Goal: Task Accomplishment & Management: Use online tool/utility

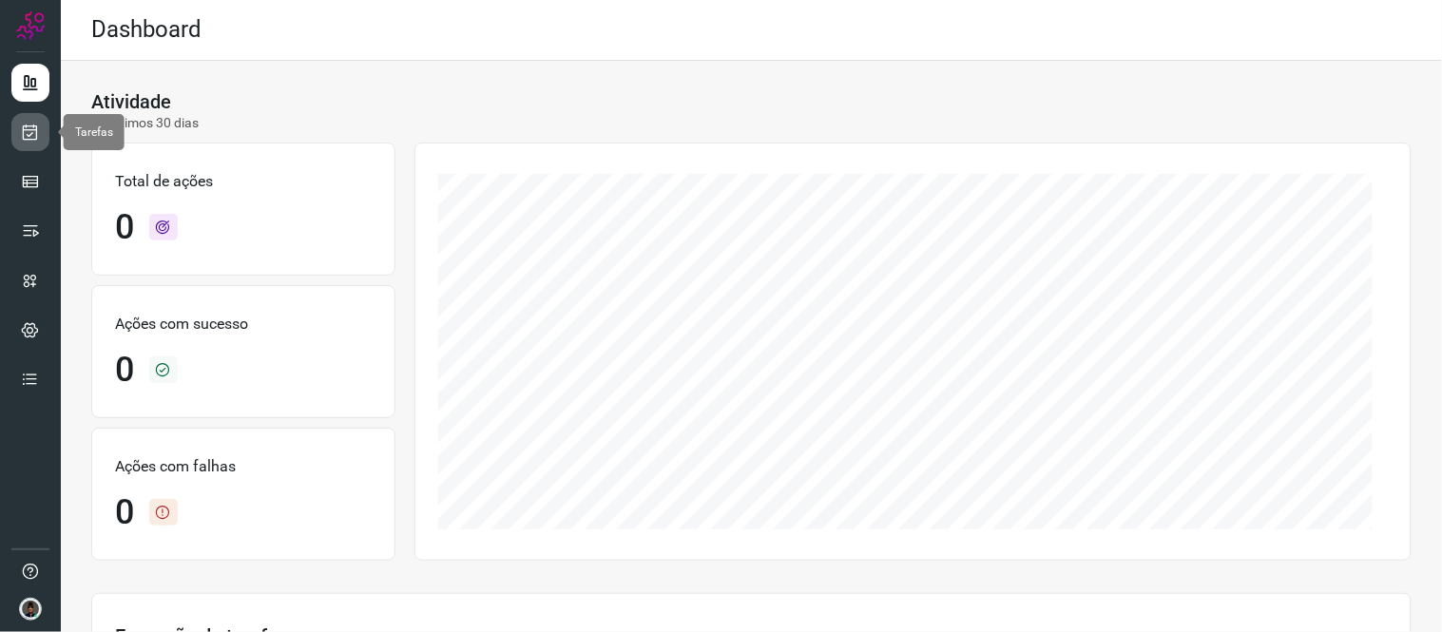
click at [23, 133] on icon at bounding box center [31, 132] width 20 height 19
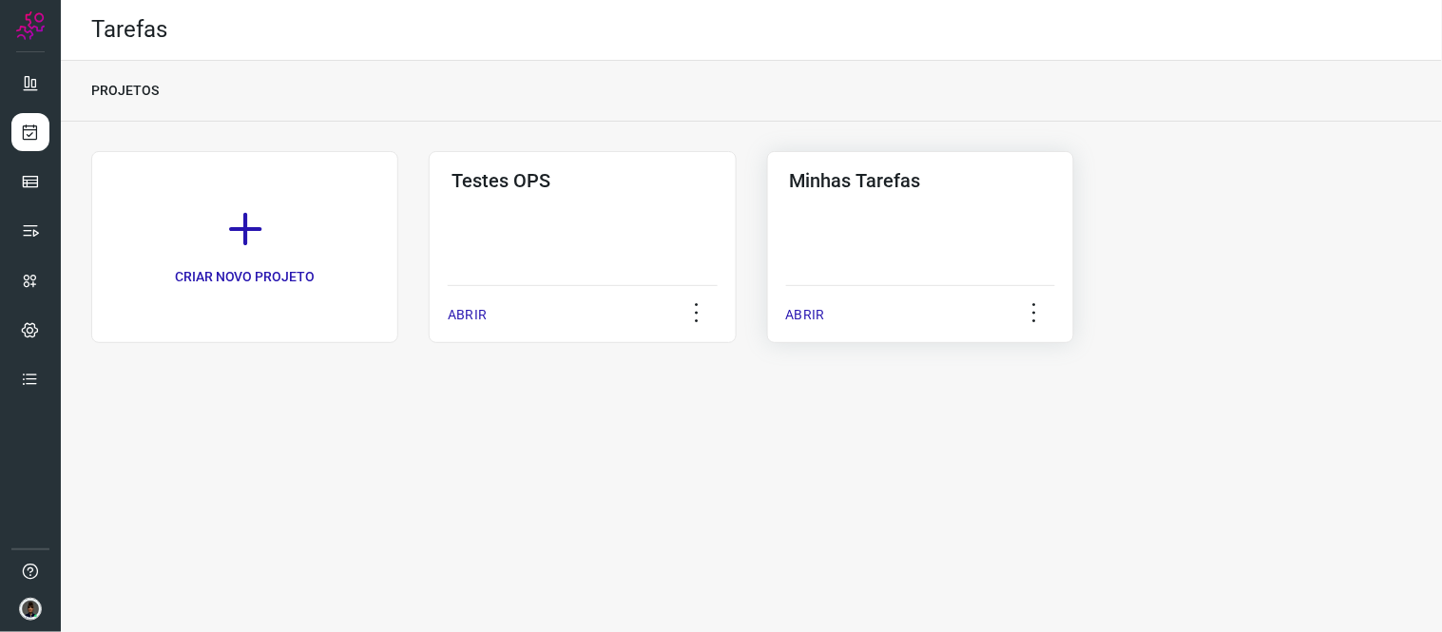
click at [857, 245] on div "Minhas Tarefas ABRIR" at bounding box center [920, 247] width 307 height 192
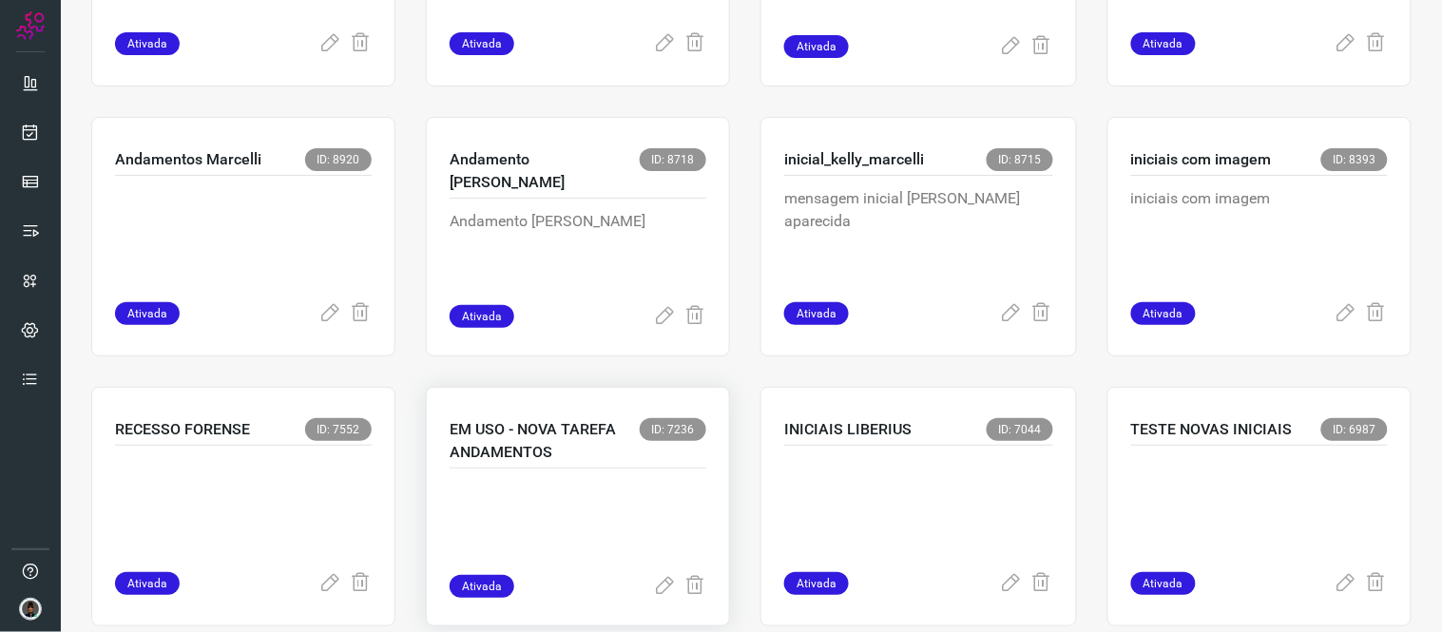
click at [515, 487] on p at bounding box center [577, 527] width 257 height 95
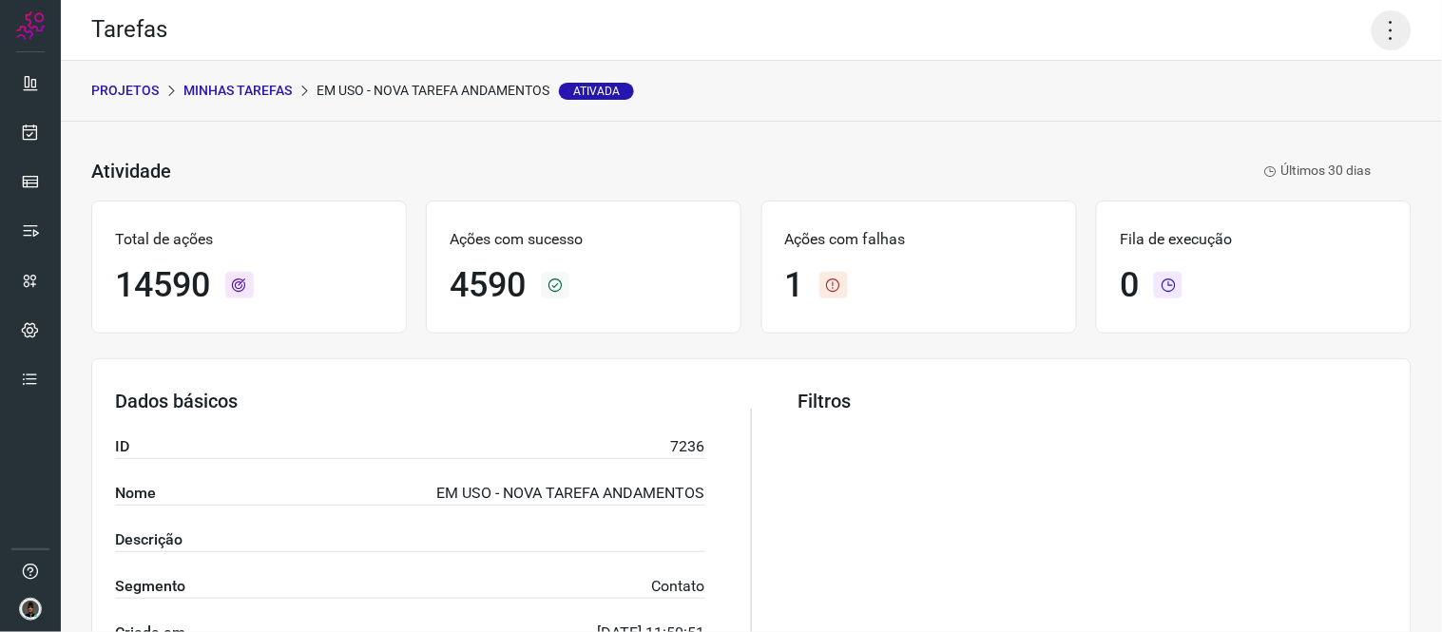
click at [1382, 32] on icon at bounding box center [1391, 30] width 40 height 40
click at [1294, 125] on li "Executar" at bounding box center [1308, 123] width 173 height 30
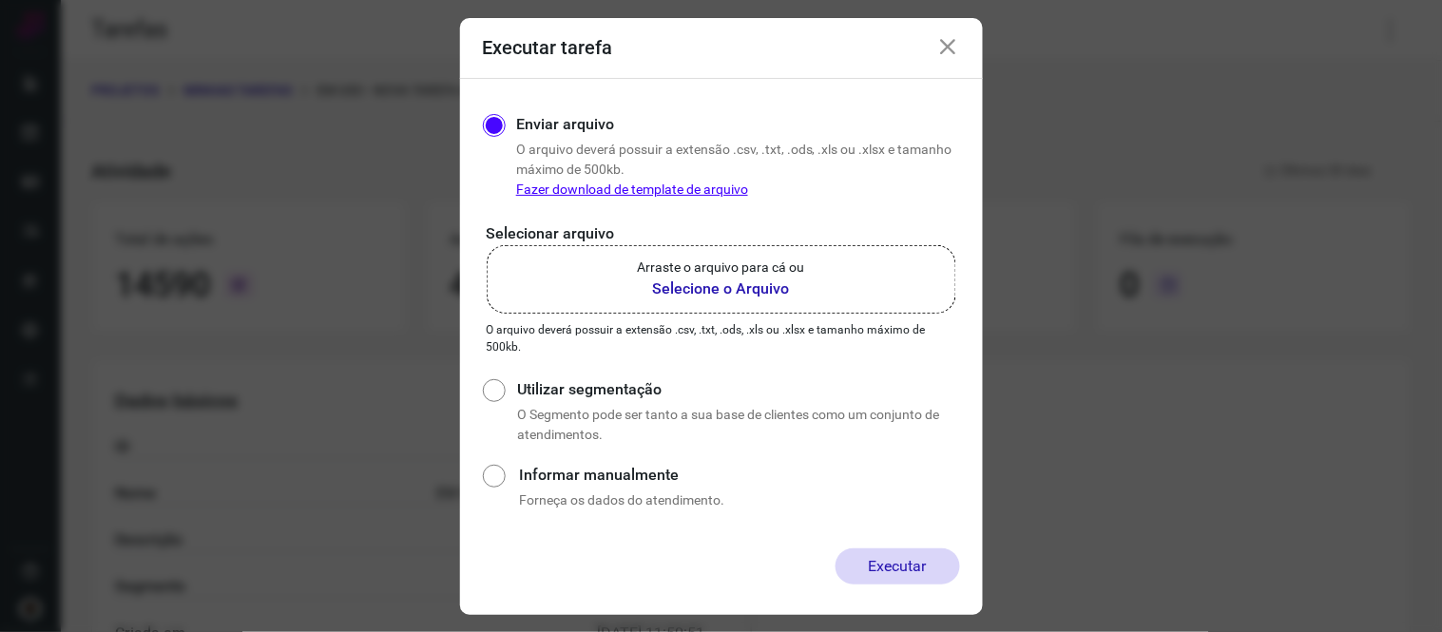
click at [701, 298] on b "Selecione o Arquivo" at bounding box center [721, 288] width 167 height 23
click at [0, 0] on input "Arraste o arquivo para cá ou Selecione o Arquivo" at bounding box center [0, 0] width 0 height 0
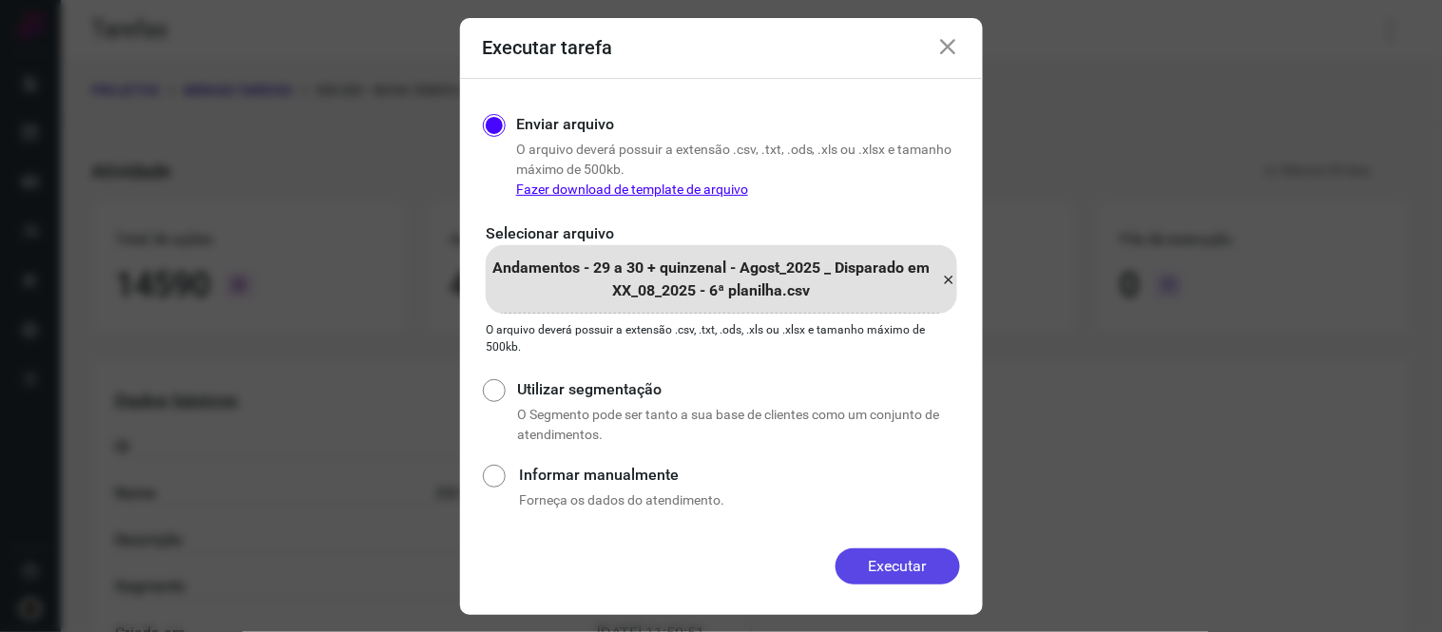
click at [901, 566] on button "Executar" at bounding box center [897, 566] width 124 height 36
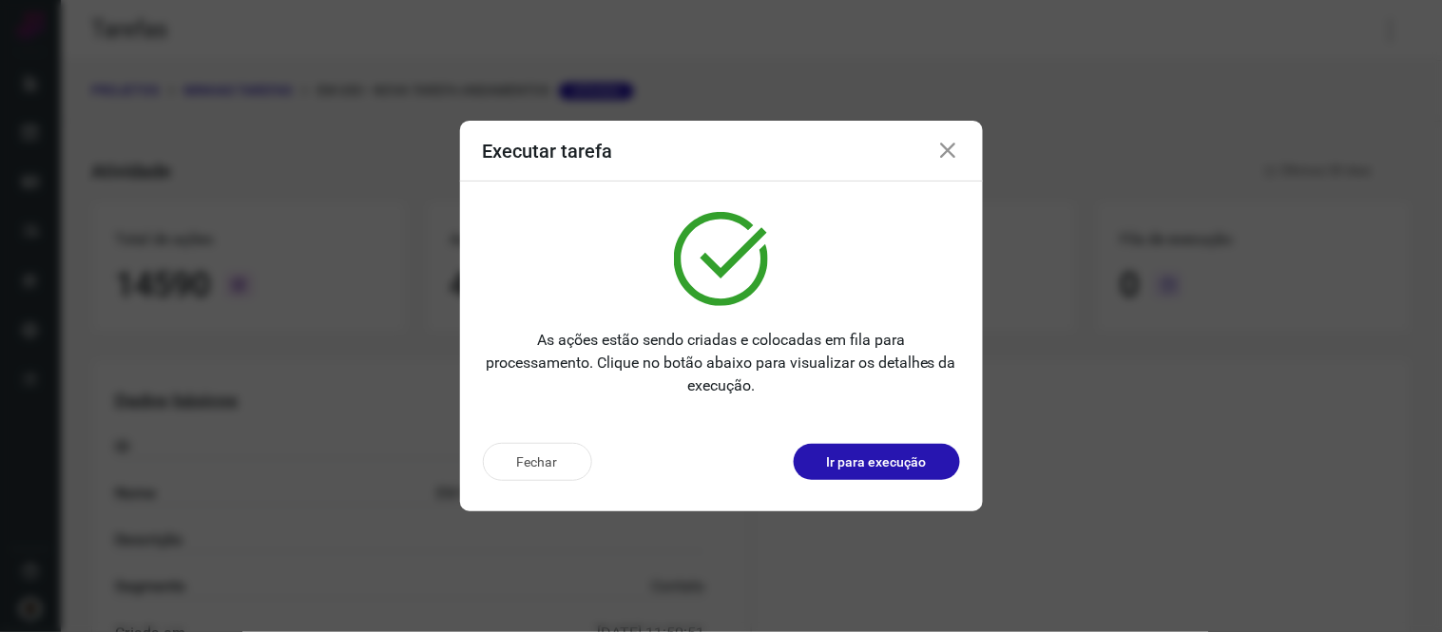
click at [945, 149] on icon at bounding box center [948, 151] width 23 height 23
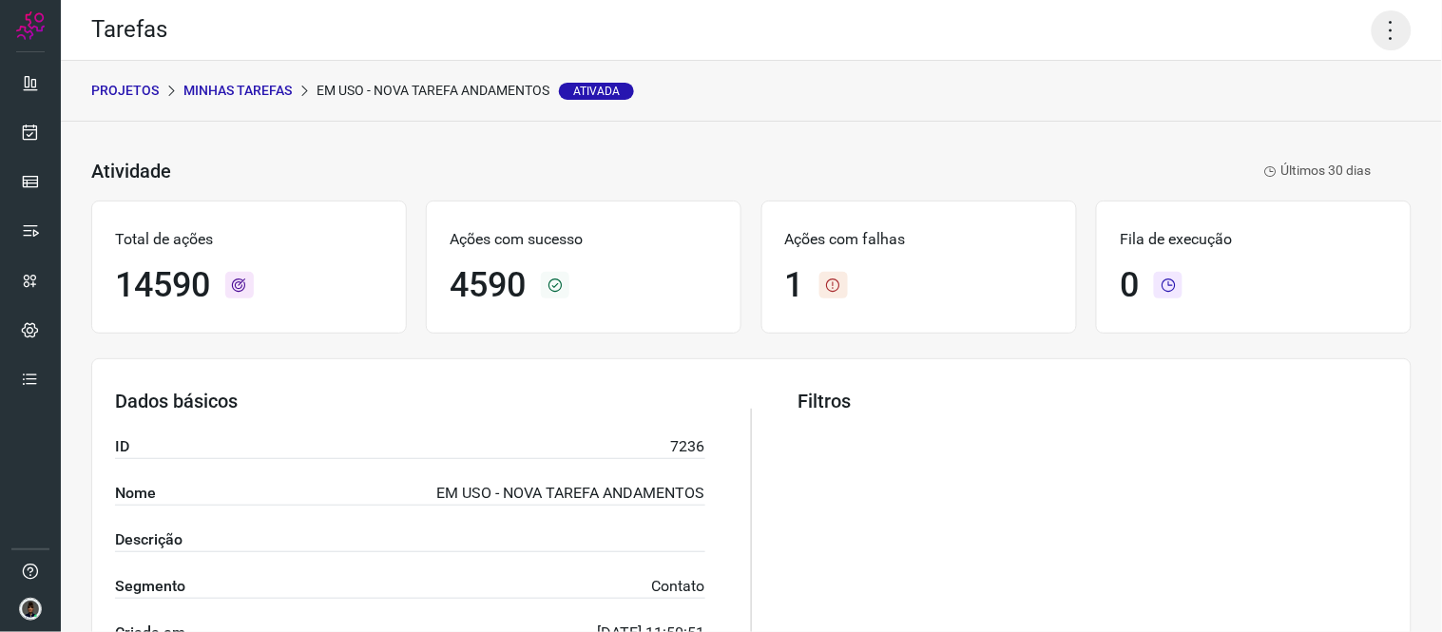
click at [1371, 29] on icon at bounding box center [1391, 30] width 40 height 40
click at [1308, 133] on li "Executar" at bounding box center [1308, 123] width 173 height 30
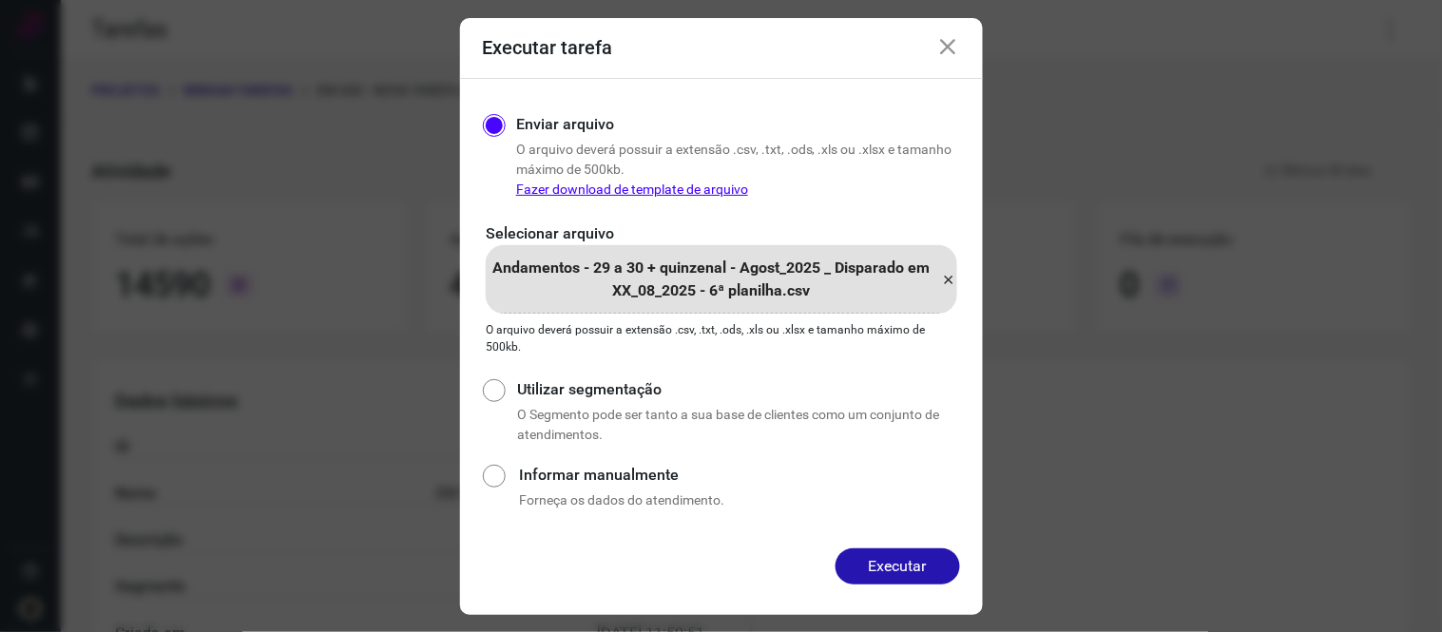
click at [948, 276] on icon at bounding box center [949, 279] width 15 height 23
click at [0, 0] on input "Andamentos - 29 a 30 + quinzenal - Agost_2025 _ Disparado em XX_08_2025 - 6ª pl…" at bounding box center [0, 0] width 0 height 0
click at [900, 558] on button "Executar" at bounding box center [897, 566] width 124 height 36
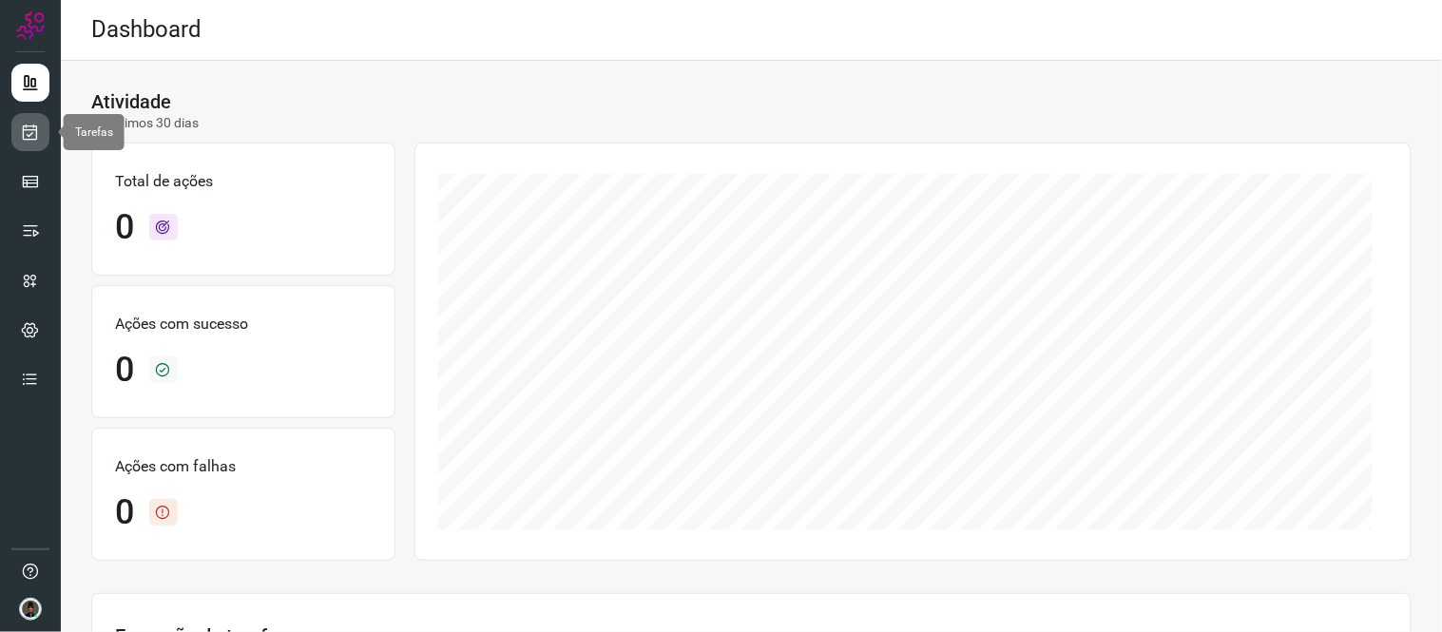
click at [24, 134] on icon at bounding box center [31, 132] width 20 height 19
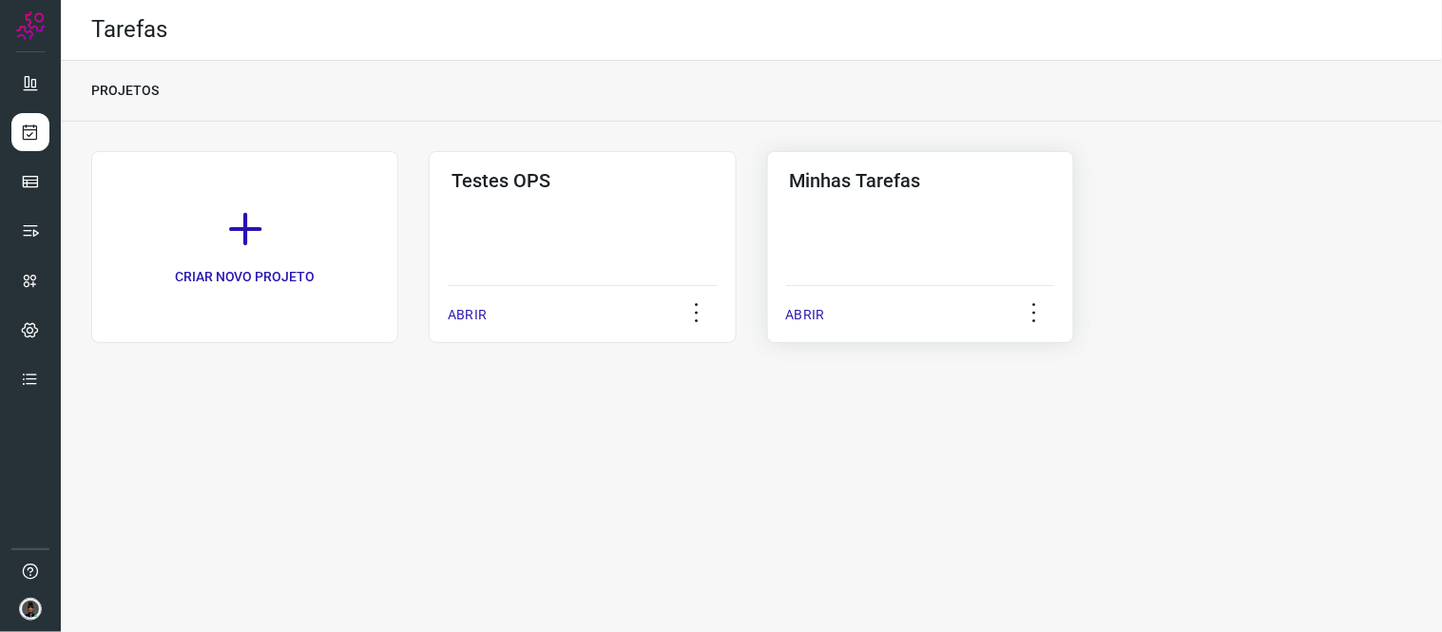
click at [888, 214] on div "Minhas Tarefas ABRIR" at bounding box center [920, 247] width 307 height 192
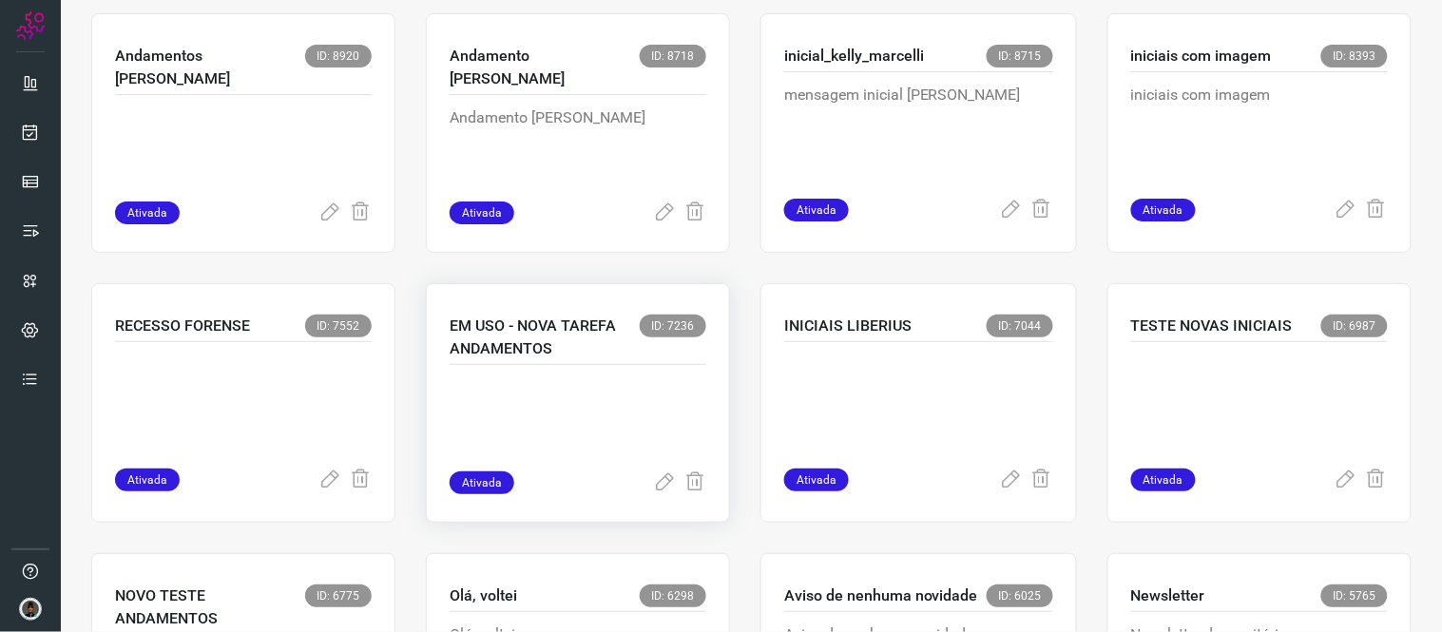
scroll to position [950, 0]
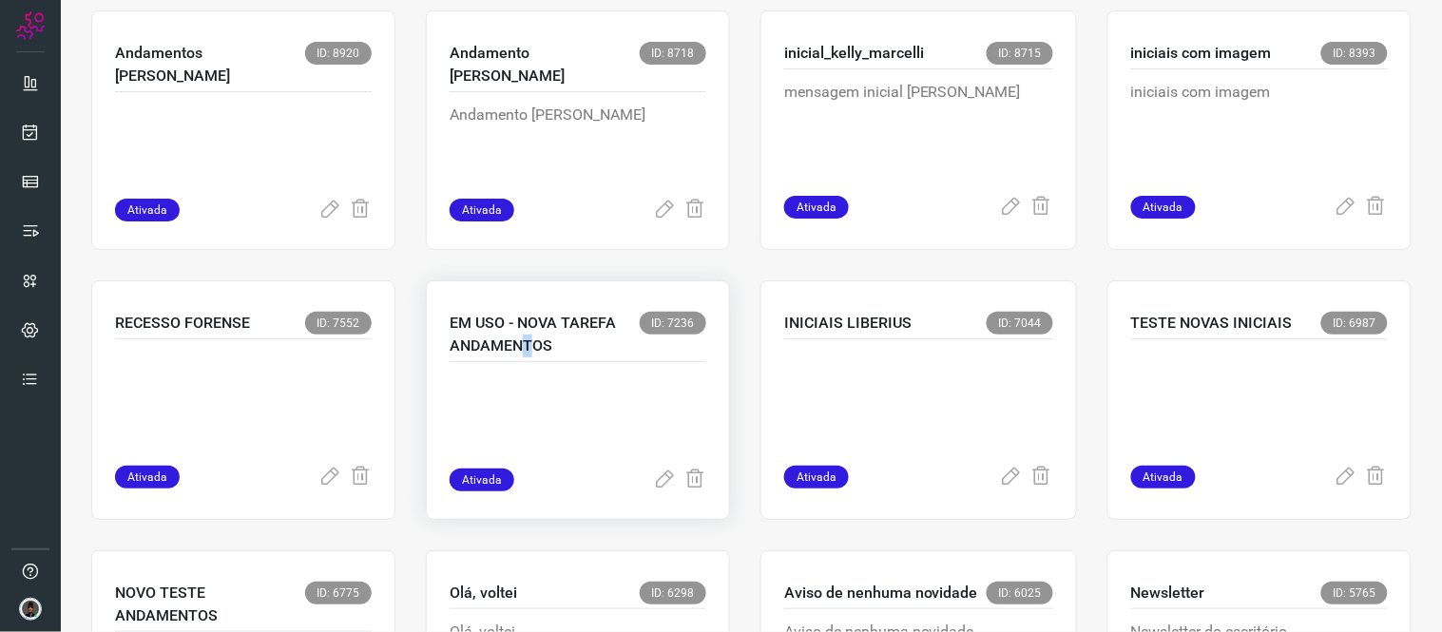
click at [524, 349] on p "EM USO - NOVA TAREFA ANDAMENTOS" at bounding box center [544, 335] width 190 height 46
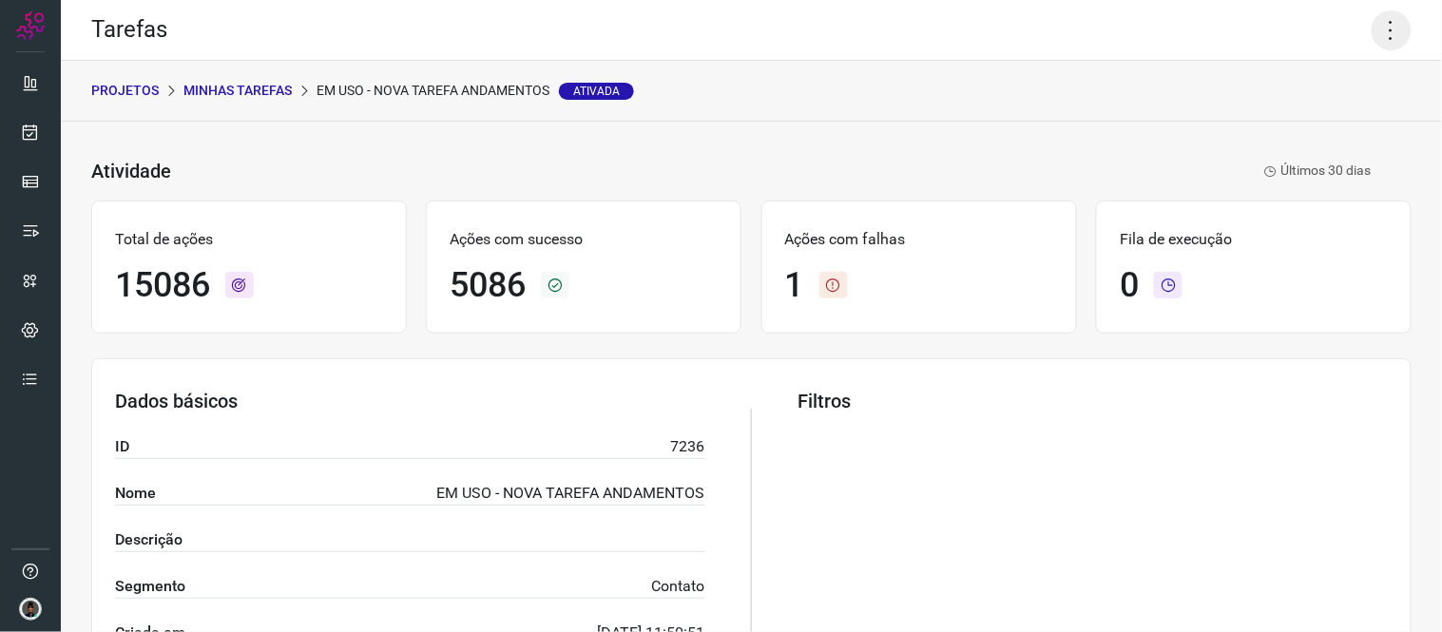
click at [1380, 27] on icon at bounding box center [1391, 30] width 40 height 40
click at [1308, 126] on li "Executar" at bounding box center [1308, 123] width 173 height 30
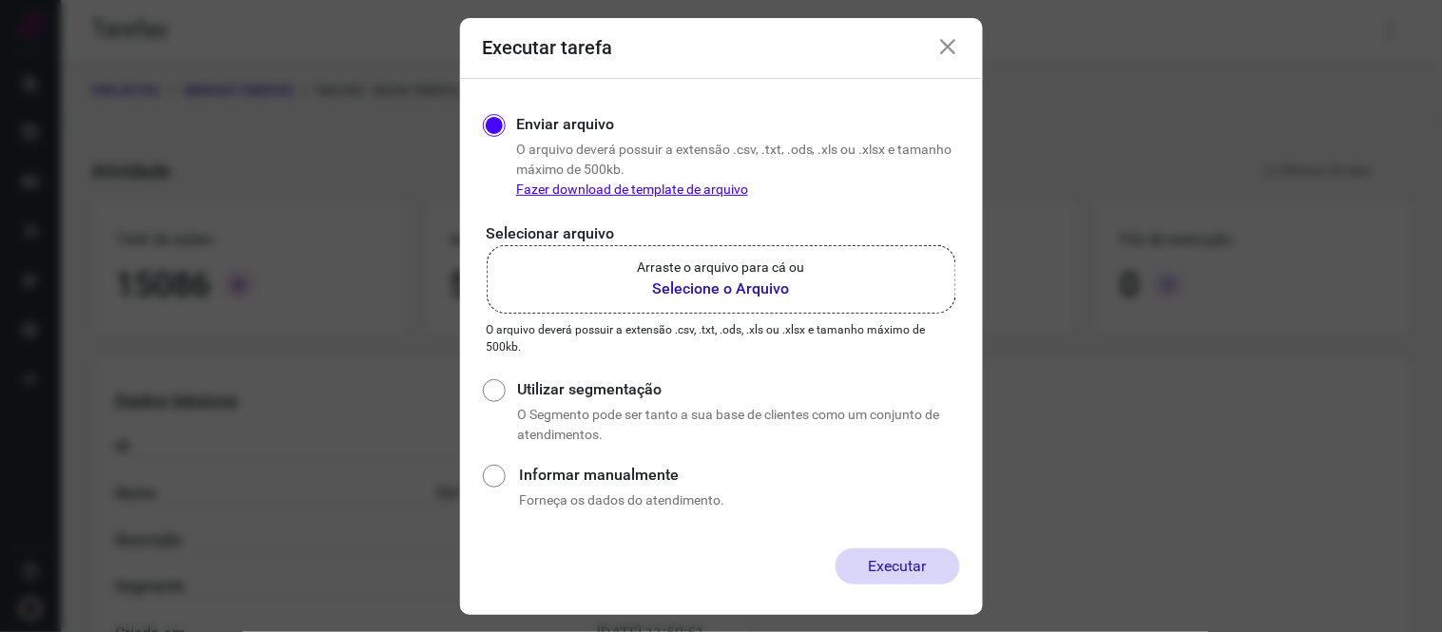
click at [746, 278] on b "Selecione o Arquivo" at bounding box center [721, 288] width 167 height 23
click at [0, 0] on input "Arraste o arquivo para cá ou Selecione o Arquivo" at bounding box center [0, 0] width 0 height 0
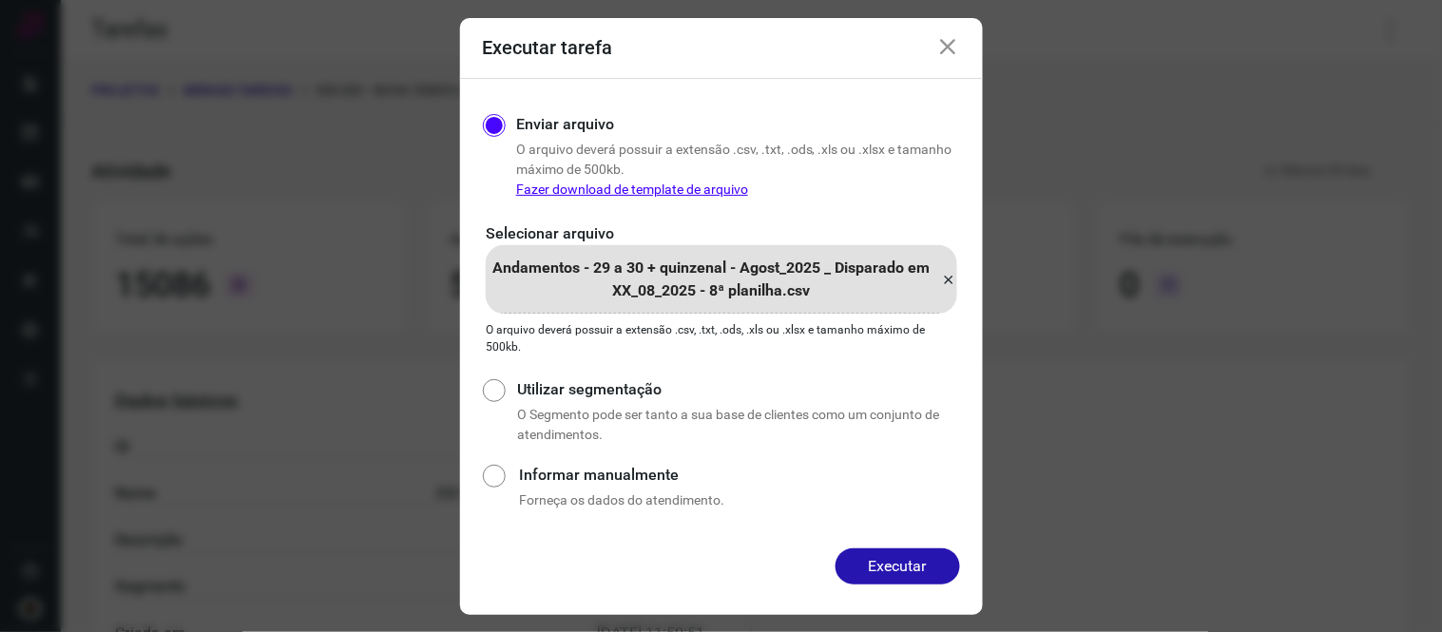
click at [894, 572] on button "Executar" at bounding box center [897, 566] width 124 height 36
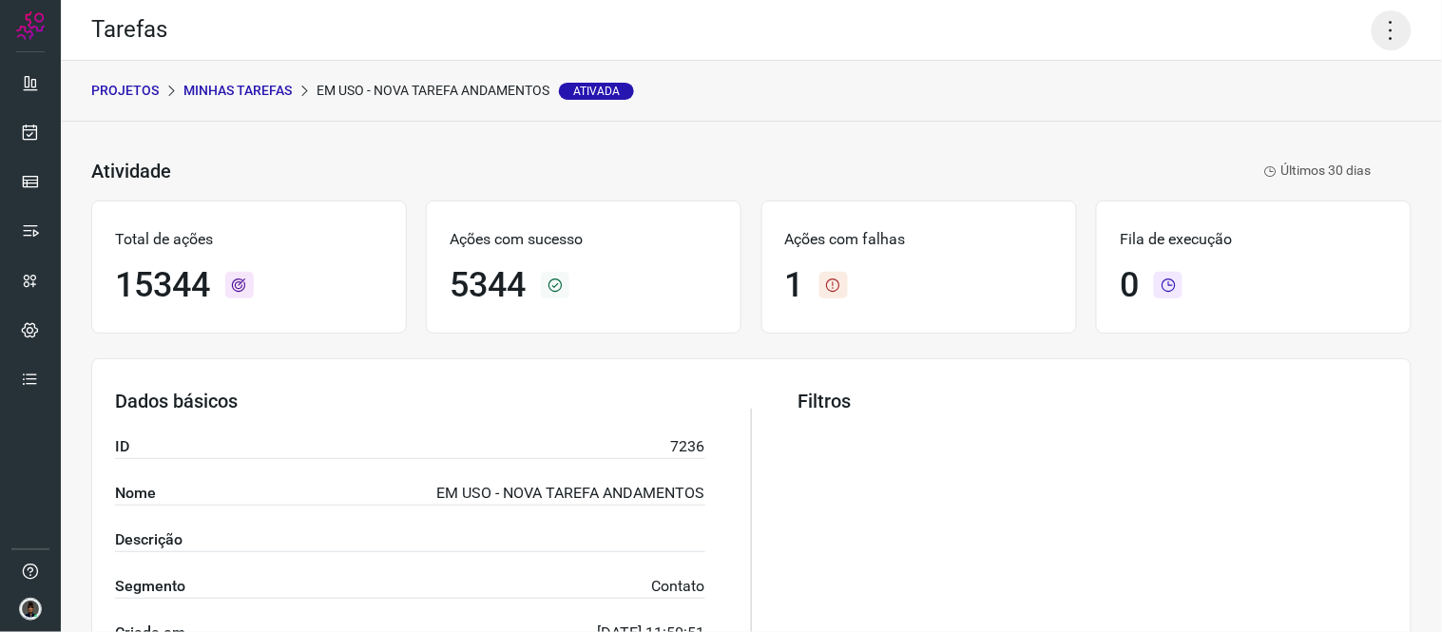
click at [1371, 20] on icon at bounding box center [1391, 30] width 40 height 40
click at [1280, 109] on li "Executar" at bounding box center [1308, 123] width 173 height 30
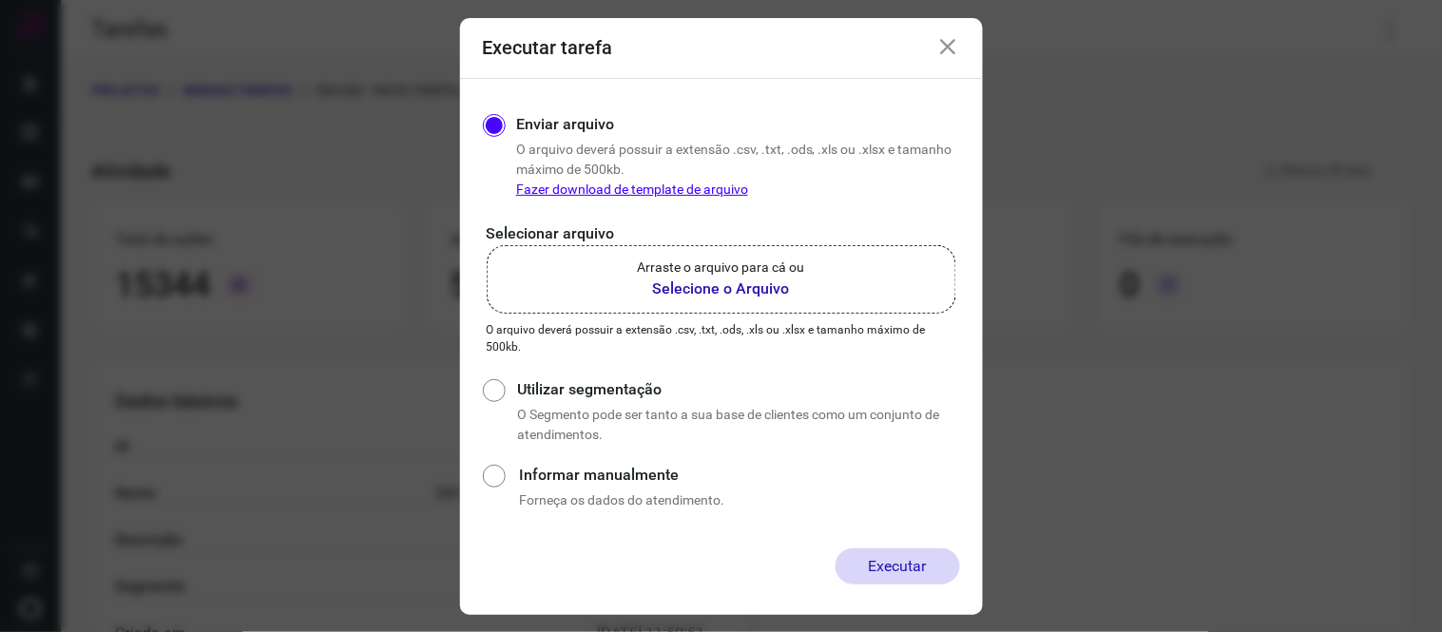
click at [782, 285] on b "Selecione o Arquivo" at bounding box center [721, 288] width 167 height 23
click at [0, 0] on input "Arraste o arquivo para cá ou Selecione o Arquivo" at bounding box center [0, 0] width 0 height 0
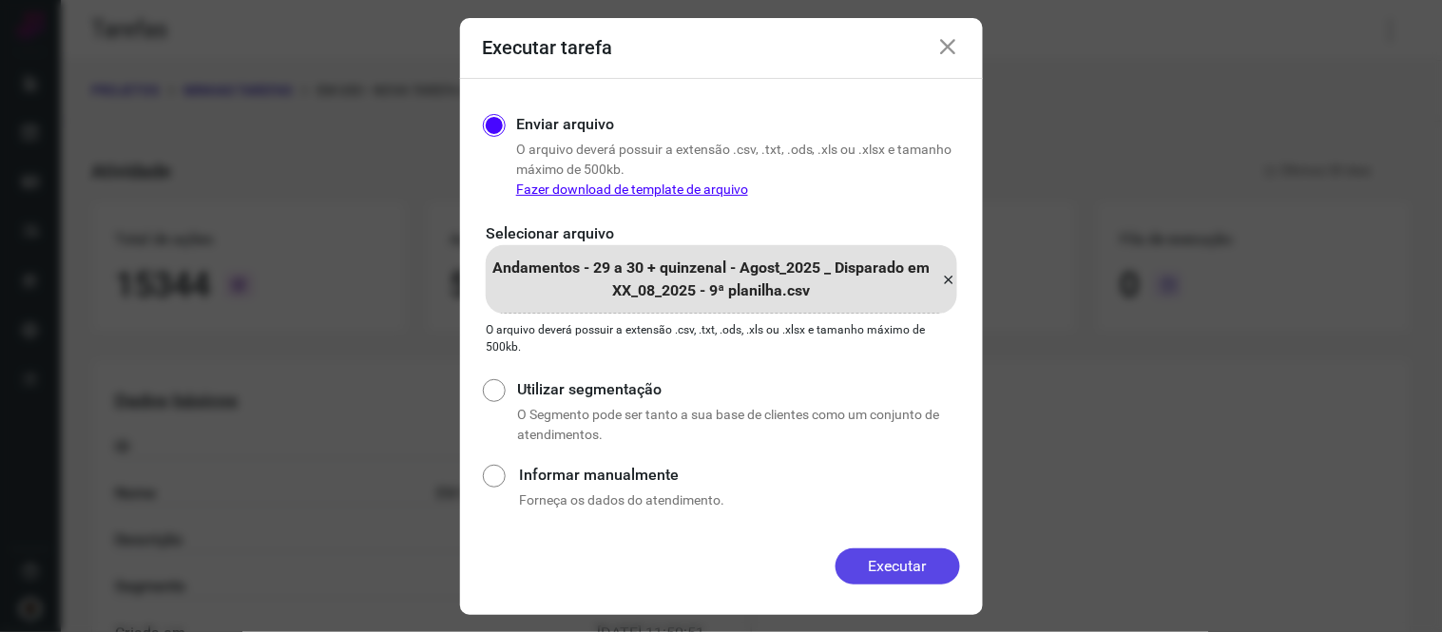
click at [891, 555] on button "Executar" at bounding box center [897, 566] width 124 height 36
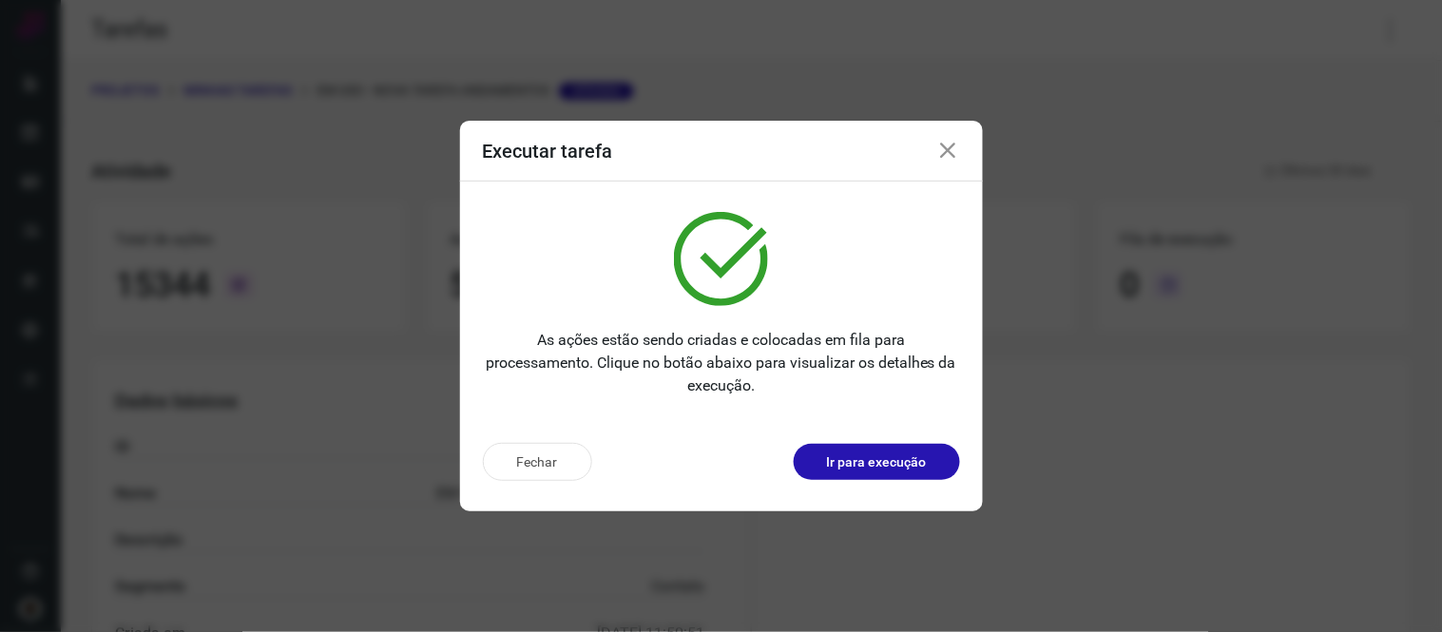
click at [958, 154] on icon at bounding box center [948, 151] width 23 height 23
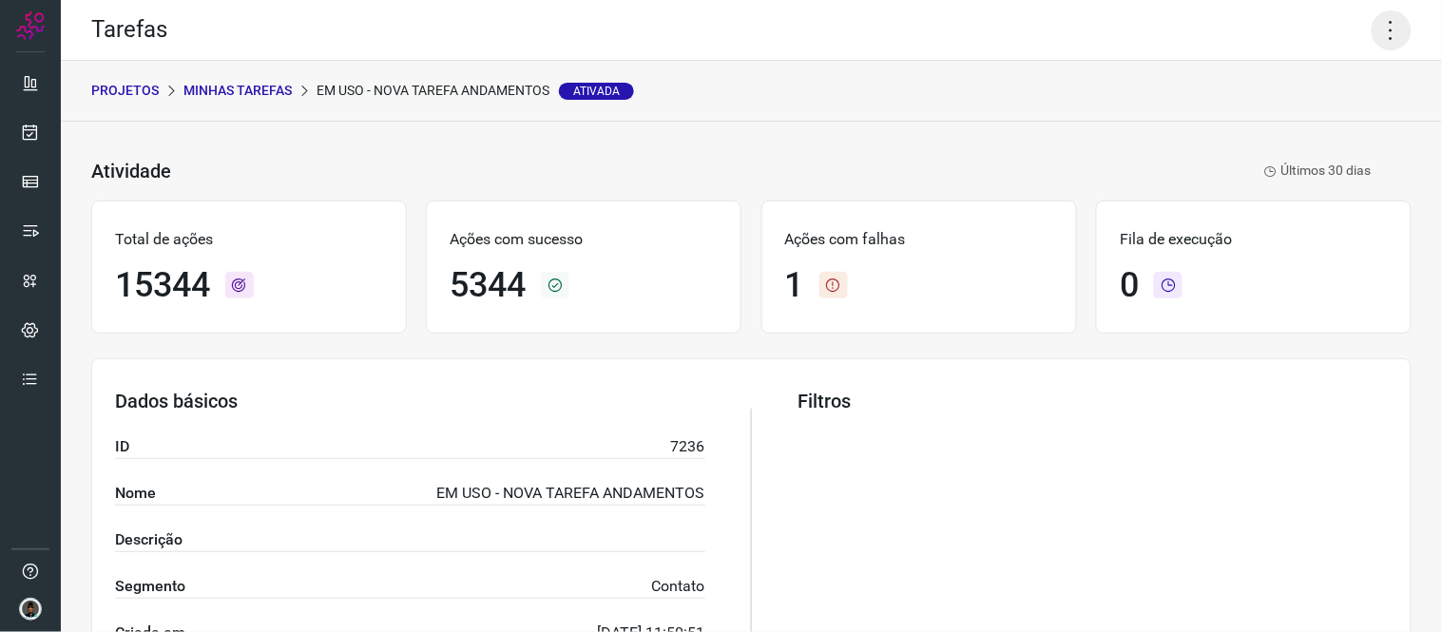
click at [1373, 17] on icon at bounding box center [1391, 30] width 40 height 40
click at [1269, 112] on li "Executar" at bounding box center [1308, 123] width 173 height 30
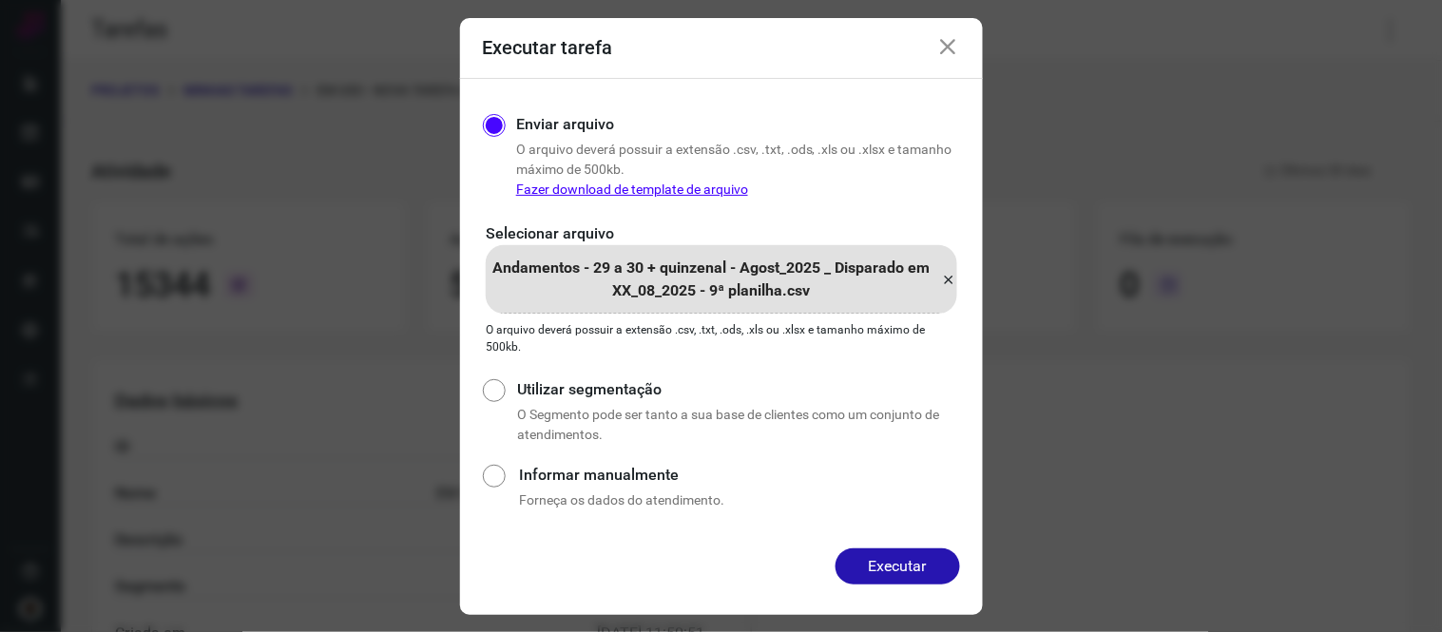
click at [947, 277] on icon at bounding box center [949, 279] width 15 height 23
click at [0, 0] on input "Andamentos - 29 a 30 + quinzenal - Agost_2025 _ Disparado em XX_08_2025 - 9ª pl…" at bounding box center [0, 0] width 0 height 0
click at [932, 558] on button "Executar" at bounding box center [897, 566] width 124 height 36
